Goal: Task Accomplishment & Management: Manage account settings

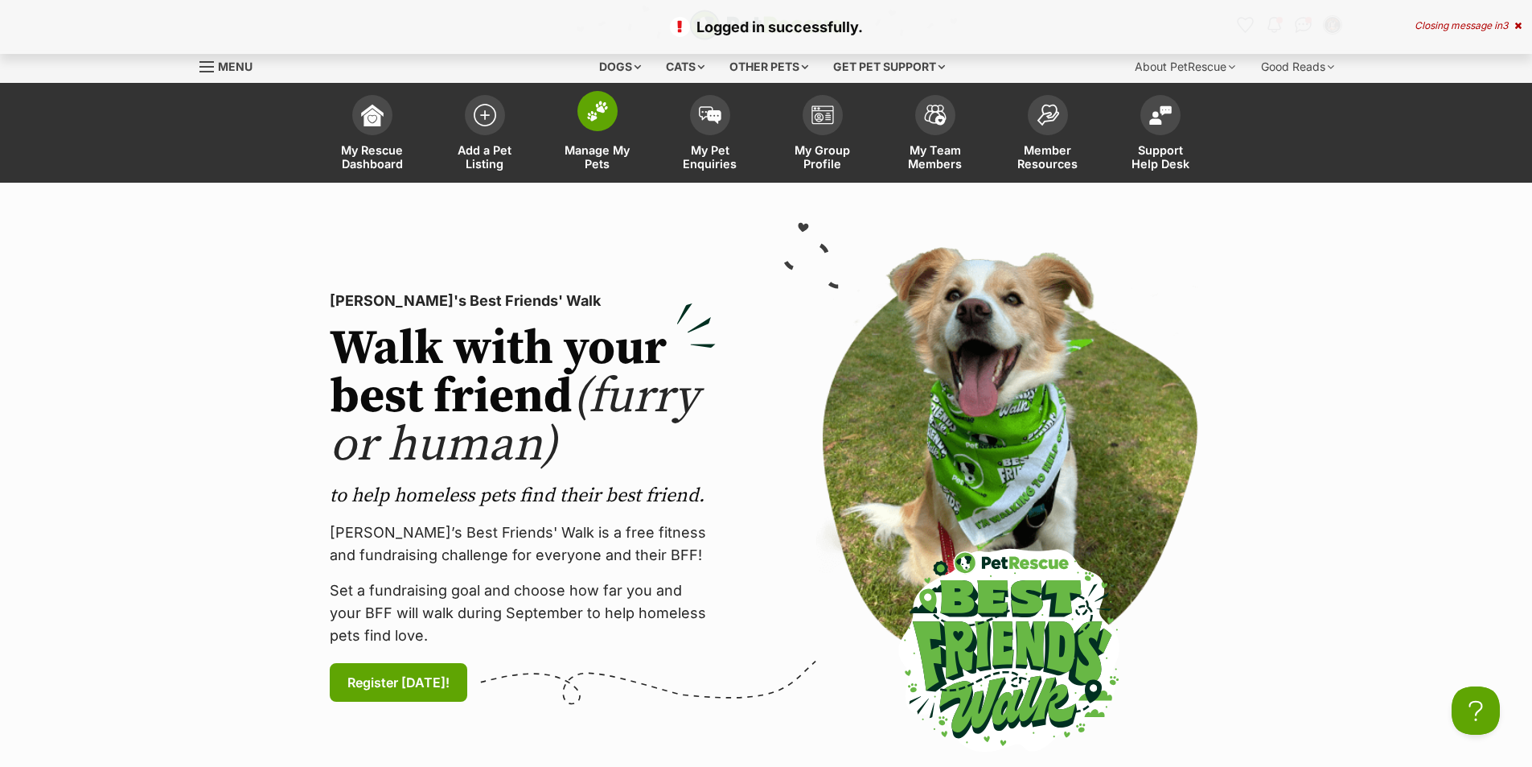
click at [619, 132] on link "Manage My Pets" at bounding box center [597, 135] width 113 height 96
click at [595, 109] on img at bounding box center [597, 111] width 23 height 21
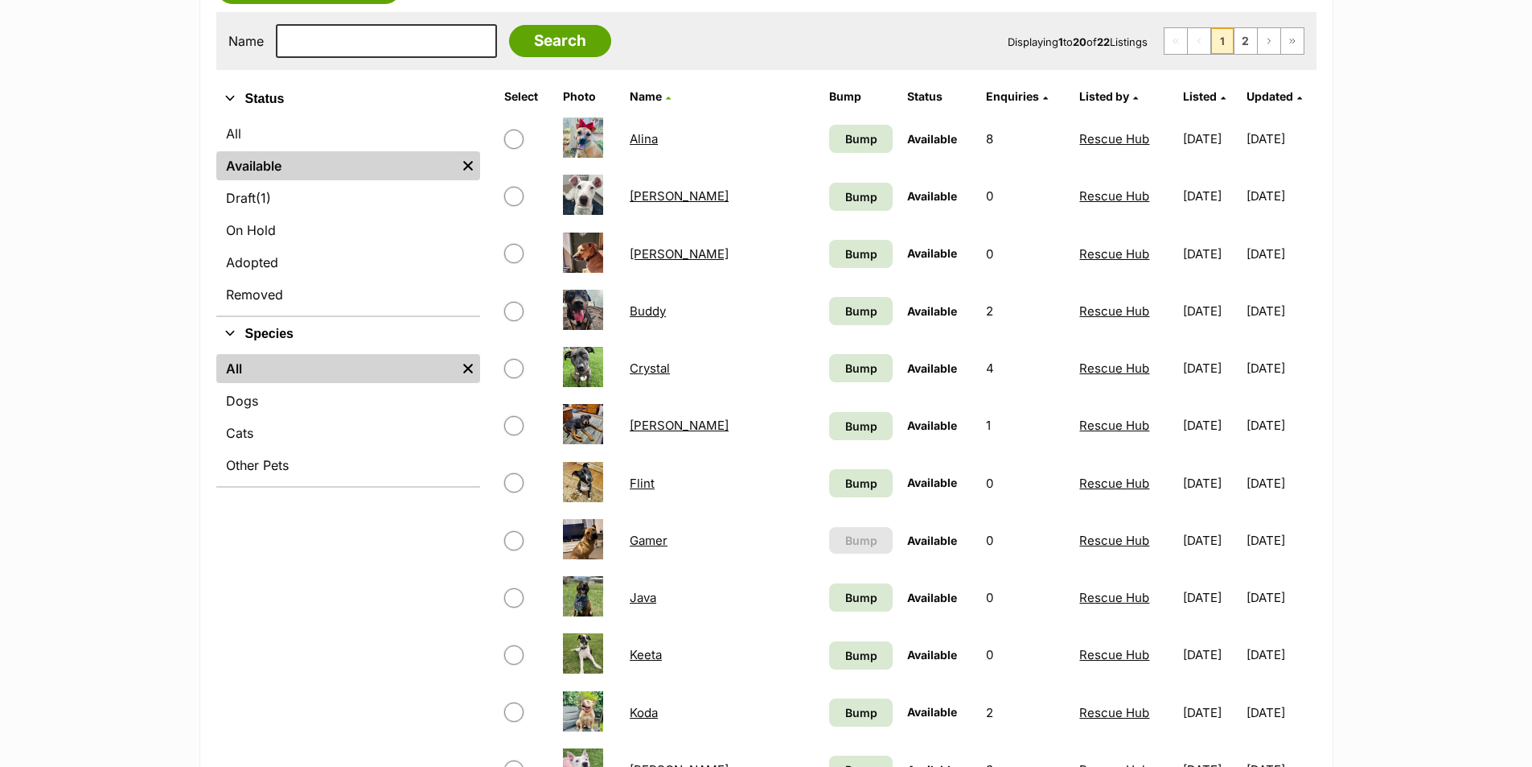
scroll to position [322, 0]
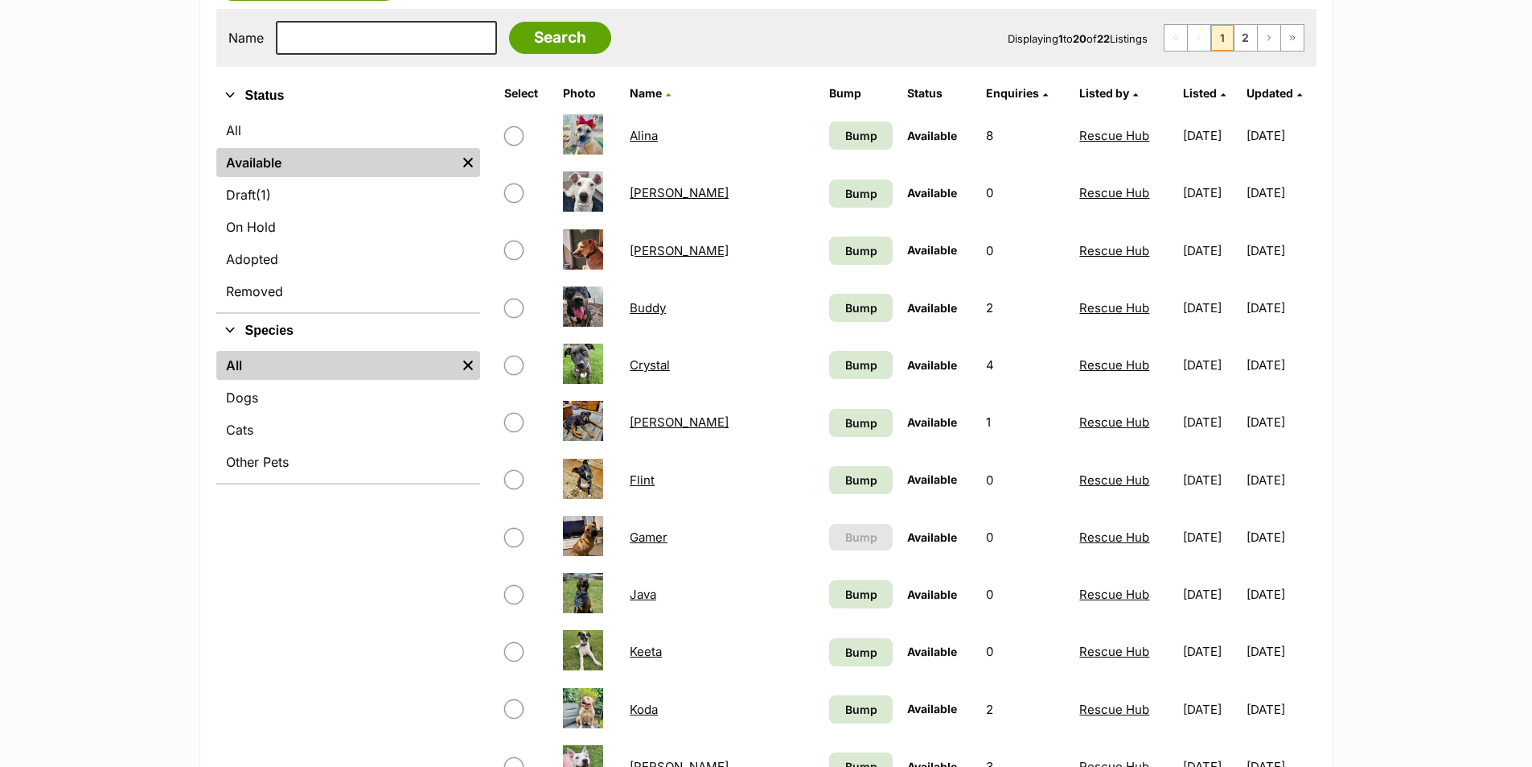
click at [642, 249] on link "[PERSON_NAME]" at bounding box center [679, 250] width 99 height 15
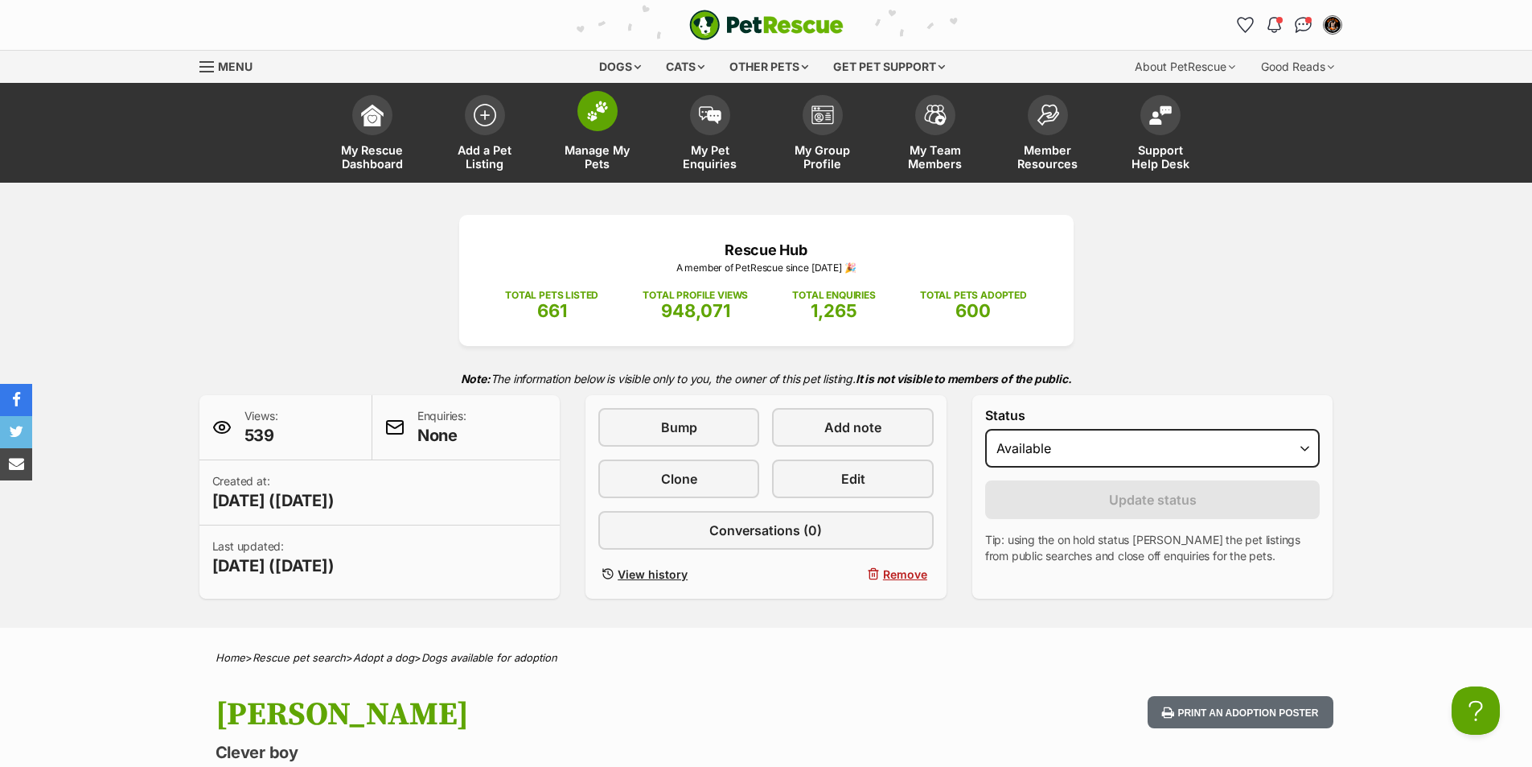
click at [597, 113] on img at bounding box center [597, 111] width 23 height 21
click at [608, 123] on span at bounding box center [598, 111] width 40 height 40
